Goal: Task Accomplishment & Management: Complete application form

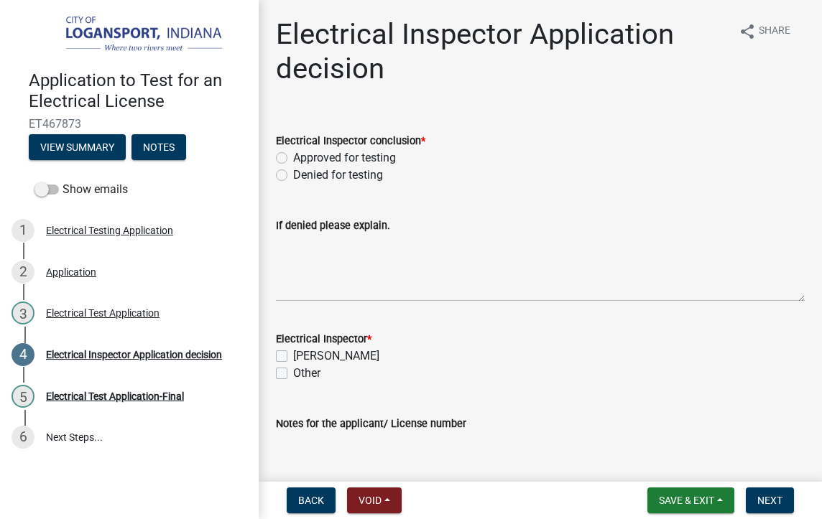
click at [293, 154] on label "Approved for testing" at bounding box center [344, 157] width 103 height 17
click at [293, 154] on input "Approved for testing" at bounding box center [297, 153] width 9 height 9
radio input "true"
click at [293, 356] on label "[PERSON_NAME]" at bounding box center [336, 356] width 86 height 17
click at [293, 356] on input "[PERSON_NAME]" at bounding box center [297, 352] width 9 height 9
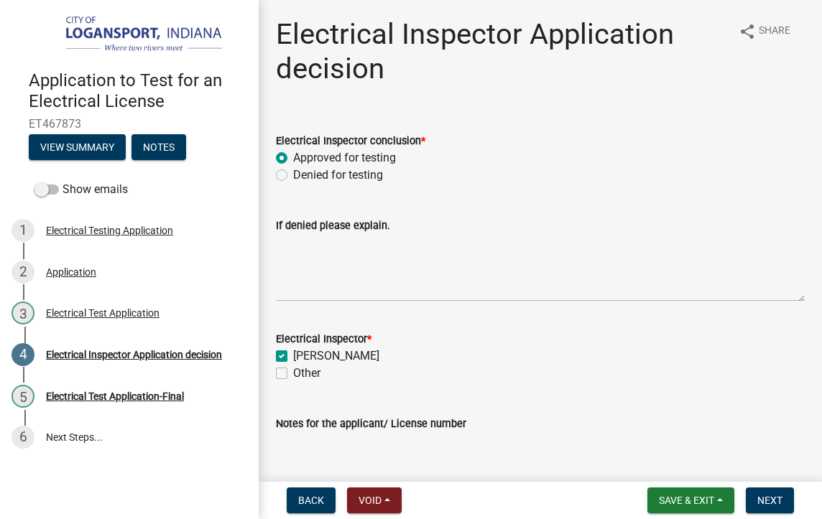
checkbox input "true"
checkbox input "false"
click at [676, 499] on span "Save & Exit" at bounding box center [686, 500] width 55 height 11
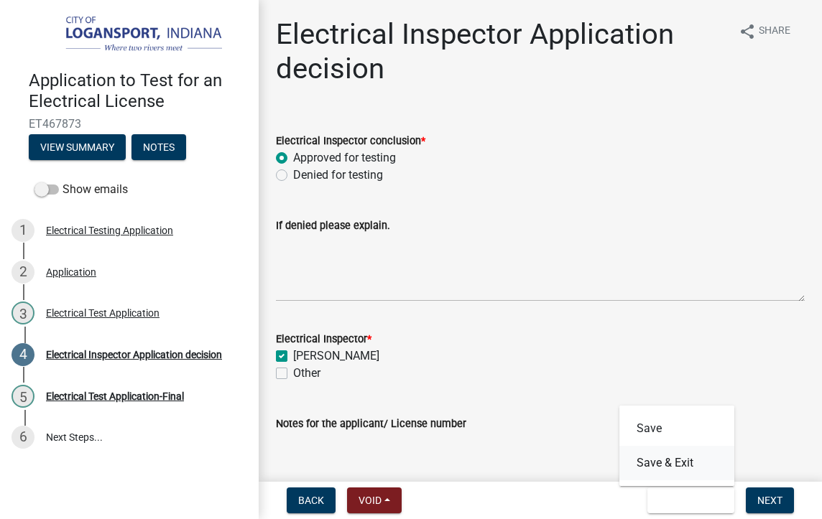
click at [676, 473] on button "Save & Exit" at bounding box center [676, 463] width 115 height 34
